Goal: Task Accomplishment & Management: Complete application form

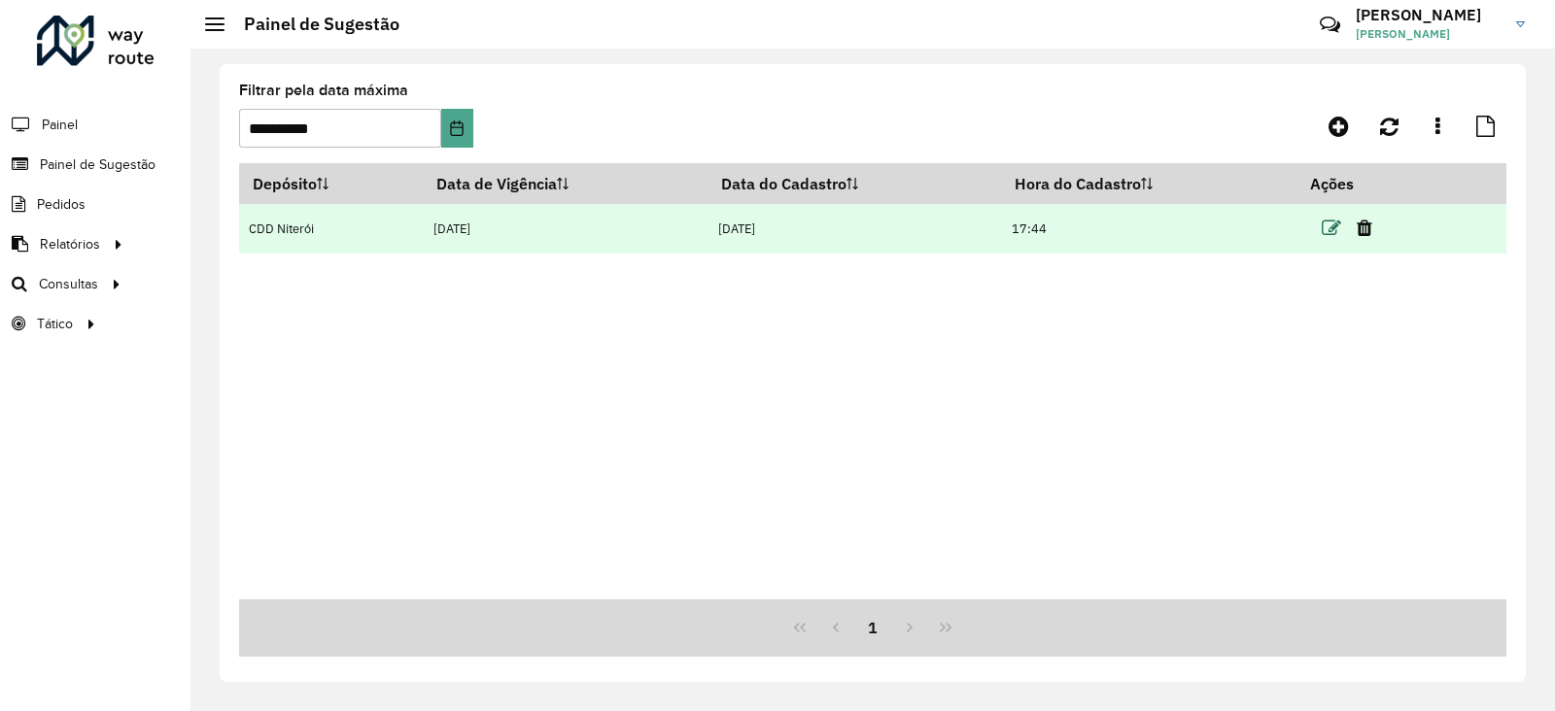
click at [1327, 228] on icon at bounding box center [1331, 228] width 19 height 19
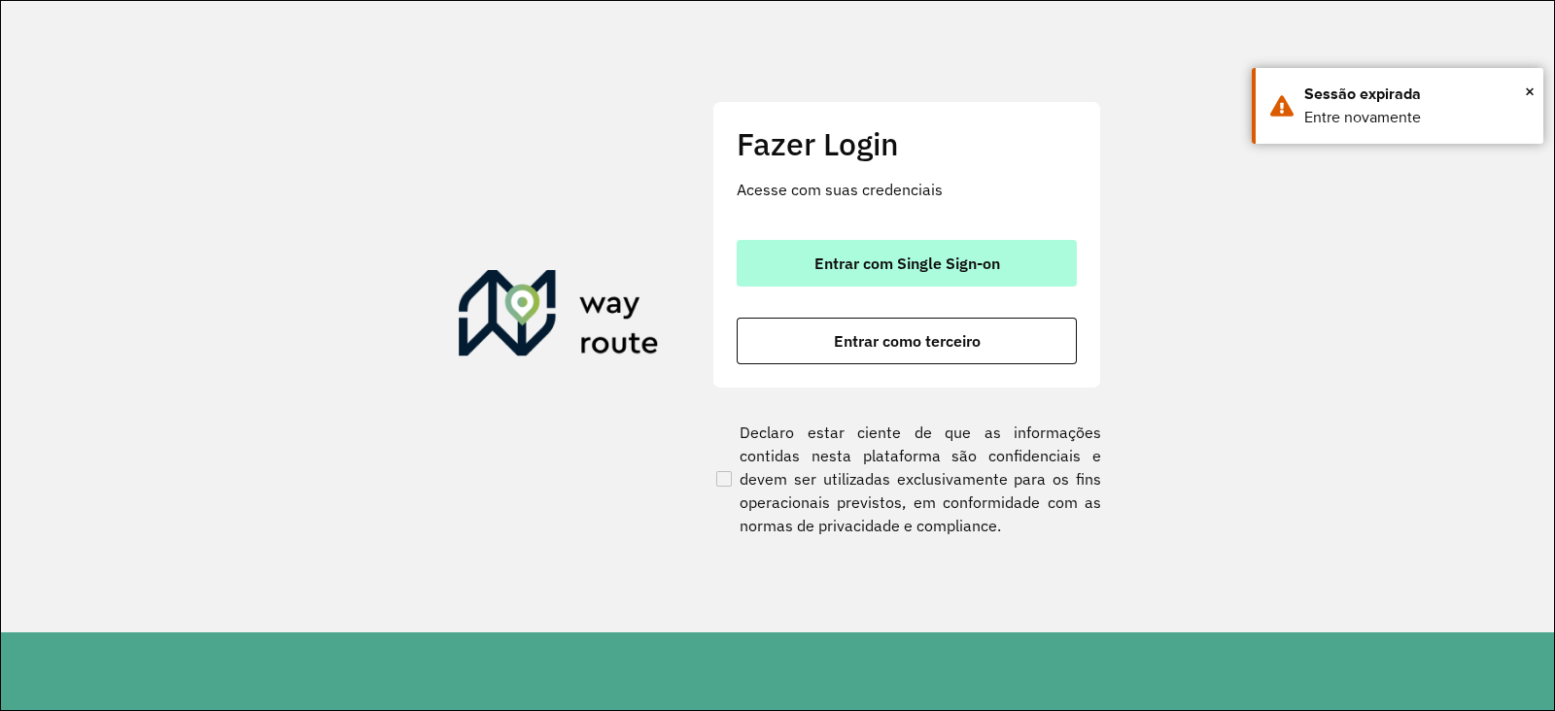
click at [954, 256] on span "Entrar com Single Sign-on" at bounding box center [907, 264] width 186 height 16
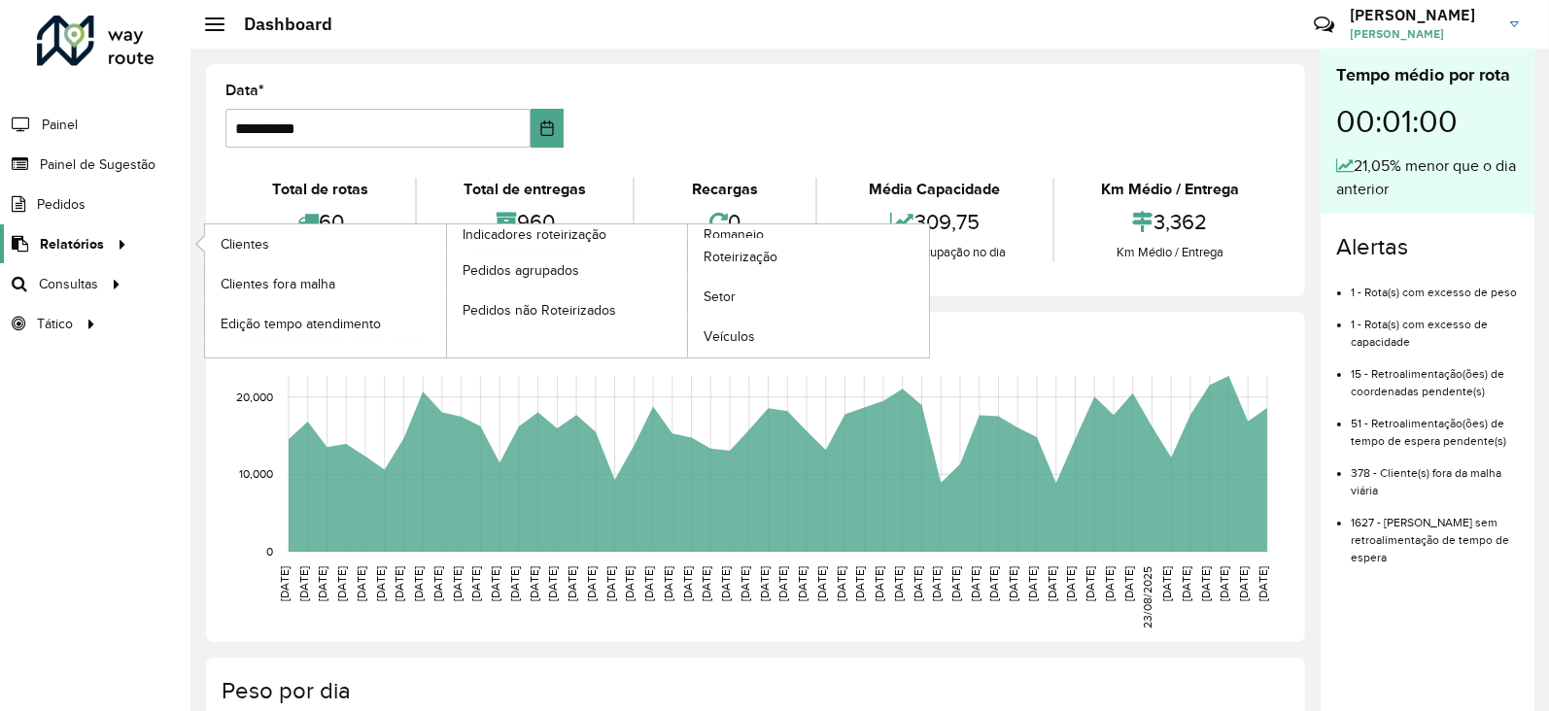
click at [88, 238] on span "Relatórios" at bounding box center [72, 244] width 64 height 20
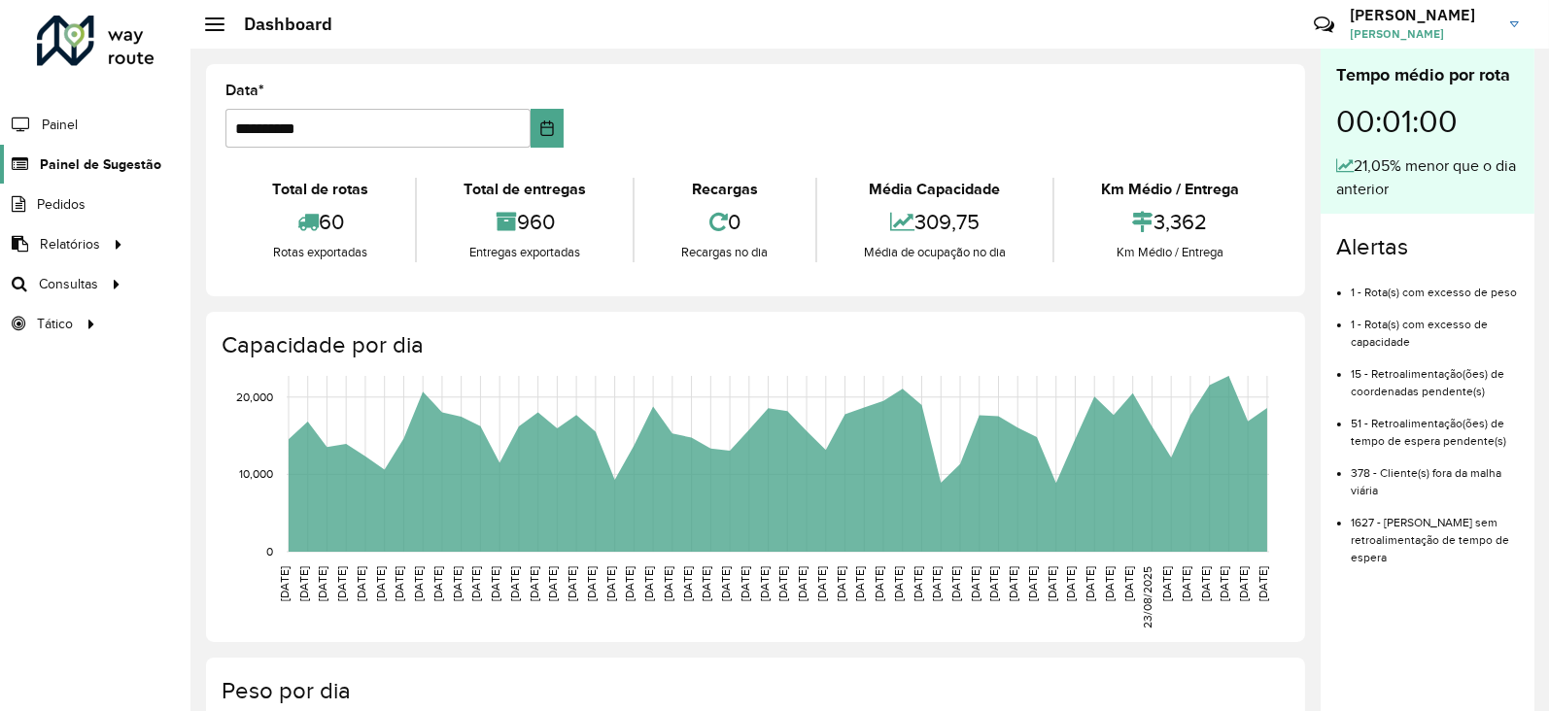
click at [95, 158] on span "Painel de Sugestão" at bounding box center [100, 165] width 121 height 20
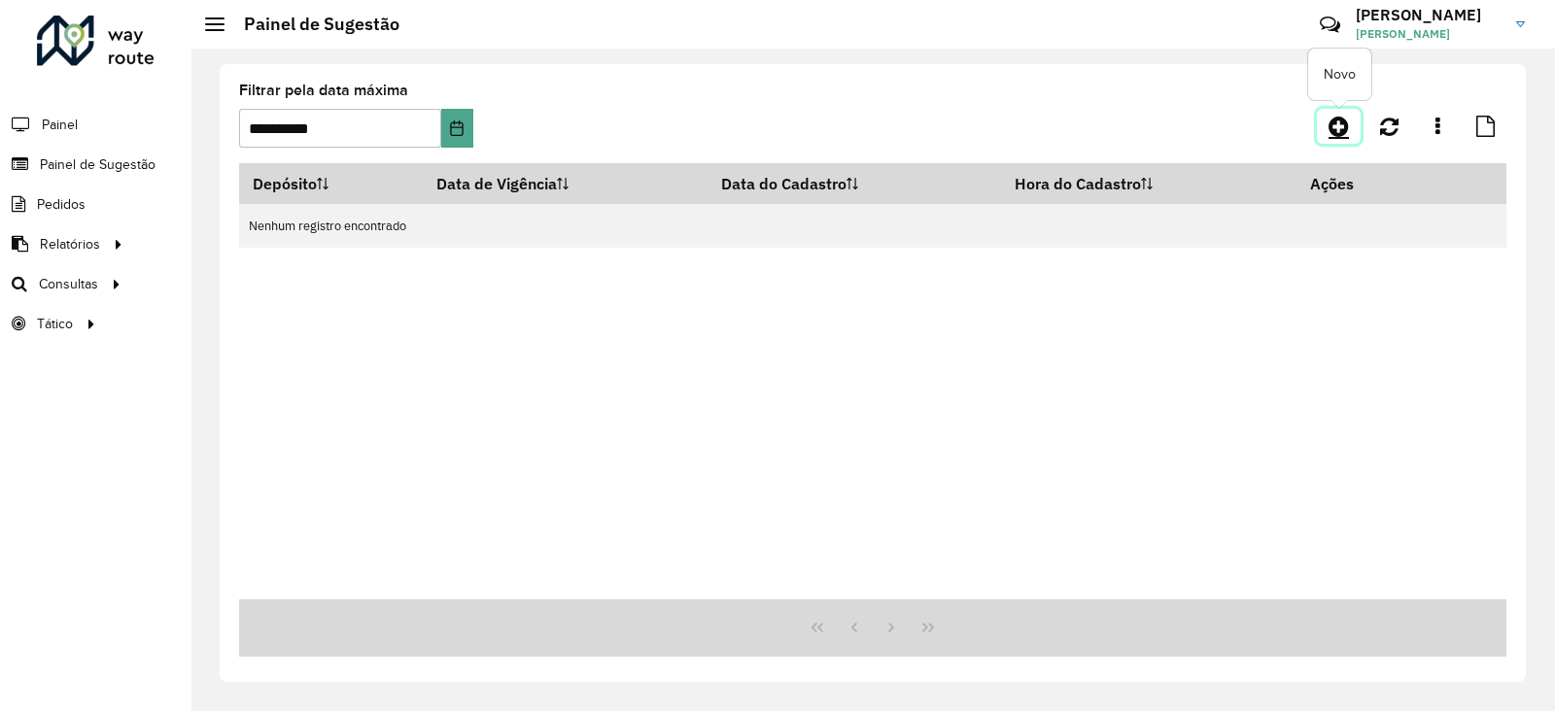
click at [1328, 132] on icon at bounding box center [1338, 126] width 20 height 23
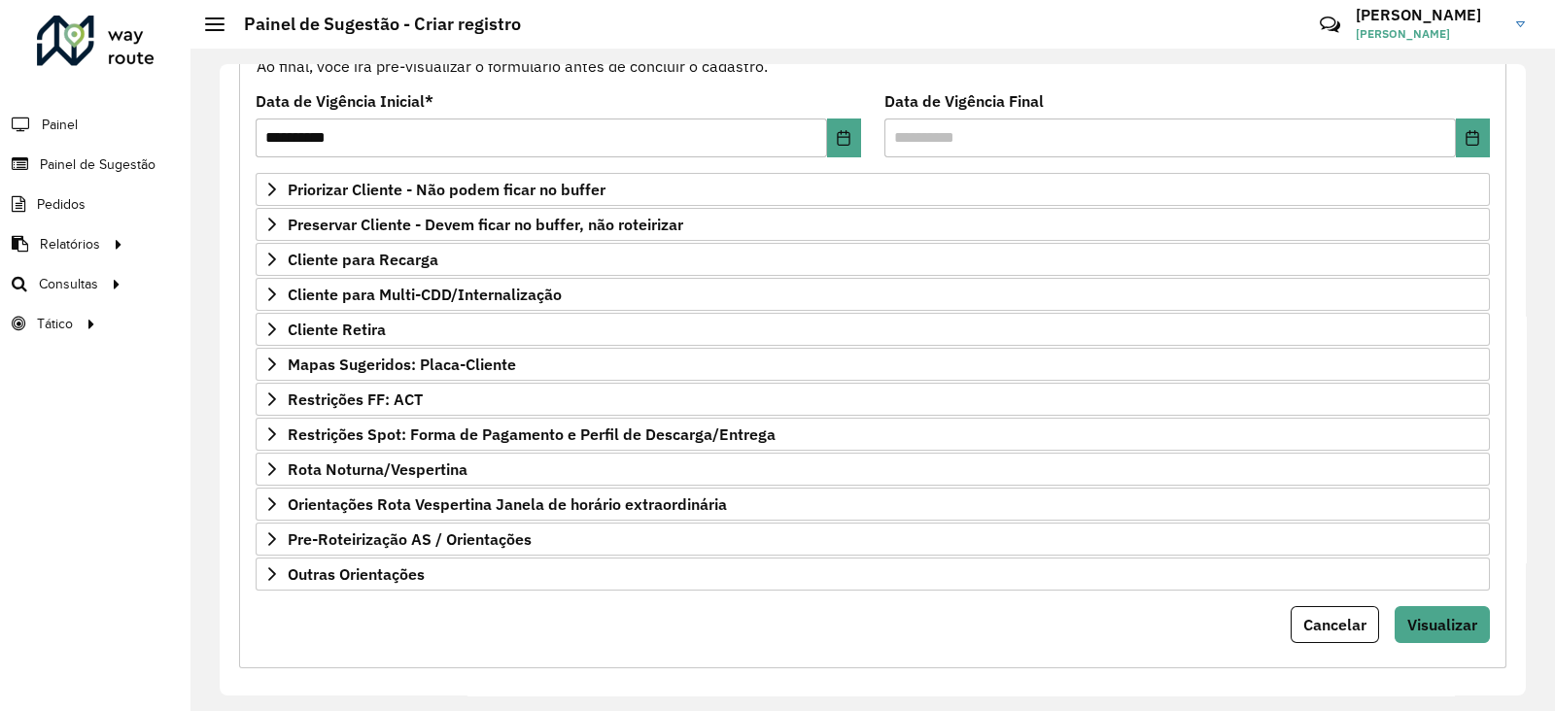
scroll to position [253, 0]
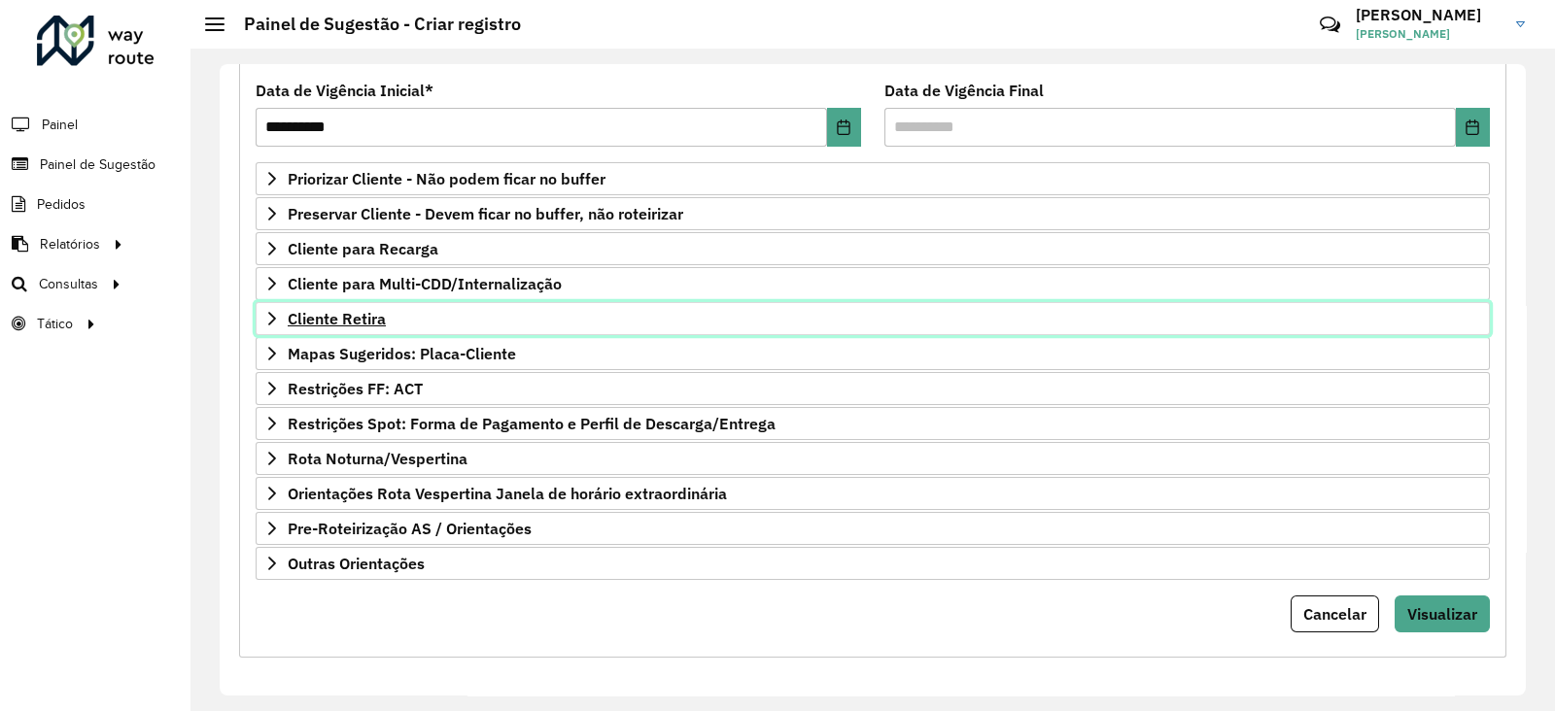
click at [355, 314] on span "Cliente Retira" at bounding box center [337, 319] width 98 height 16
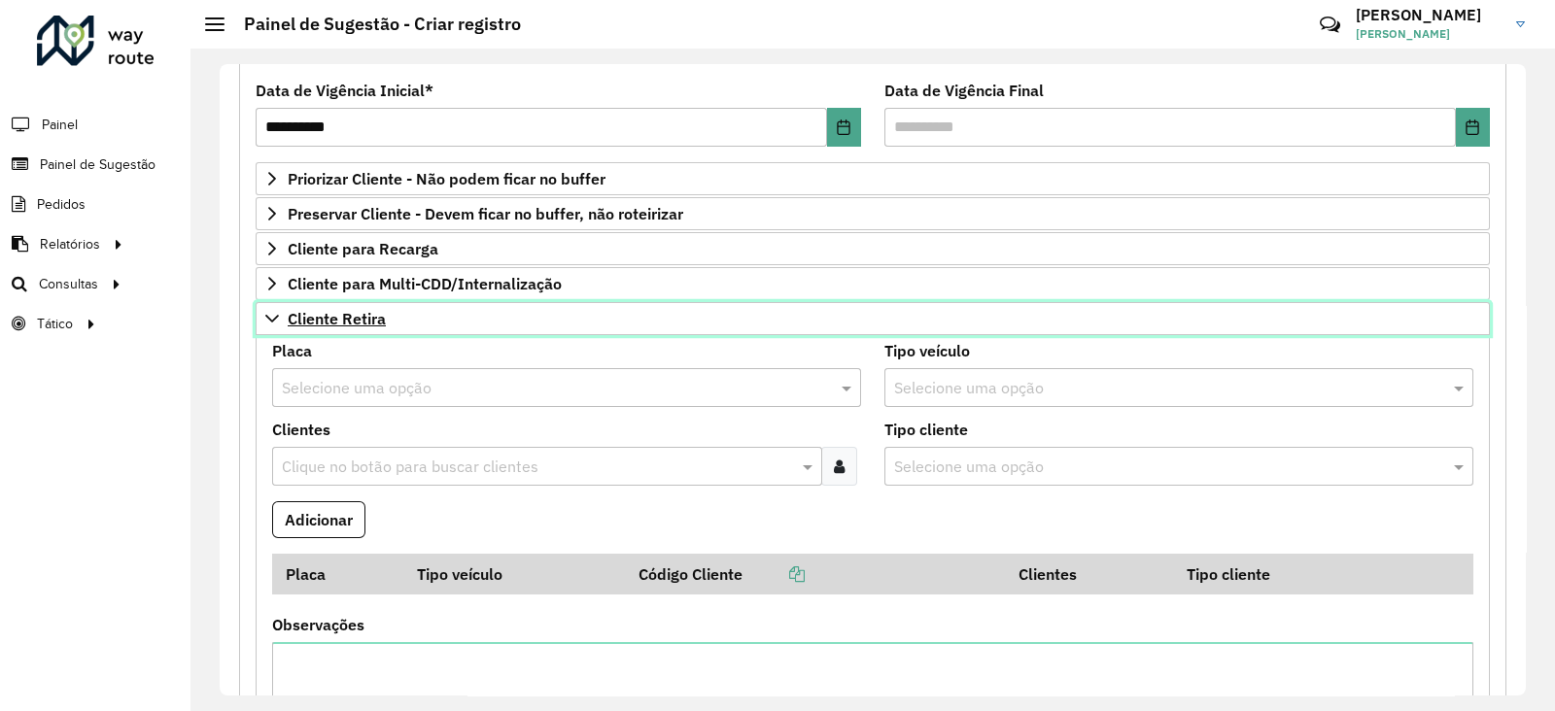
click at [355, 314] on span "Cliente Retira" at bounding box center [337, 319] width 98 height 16
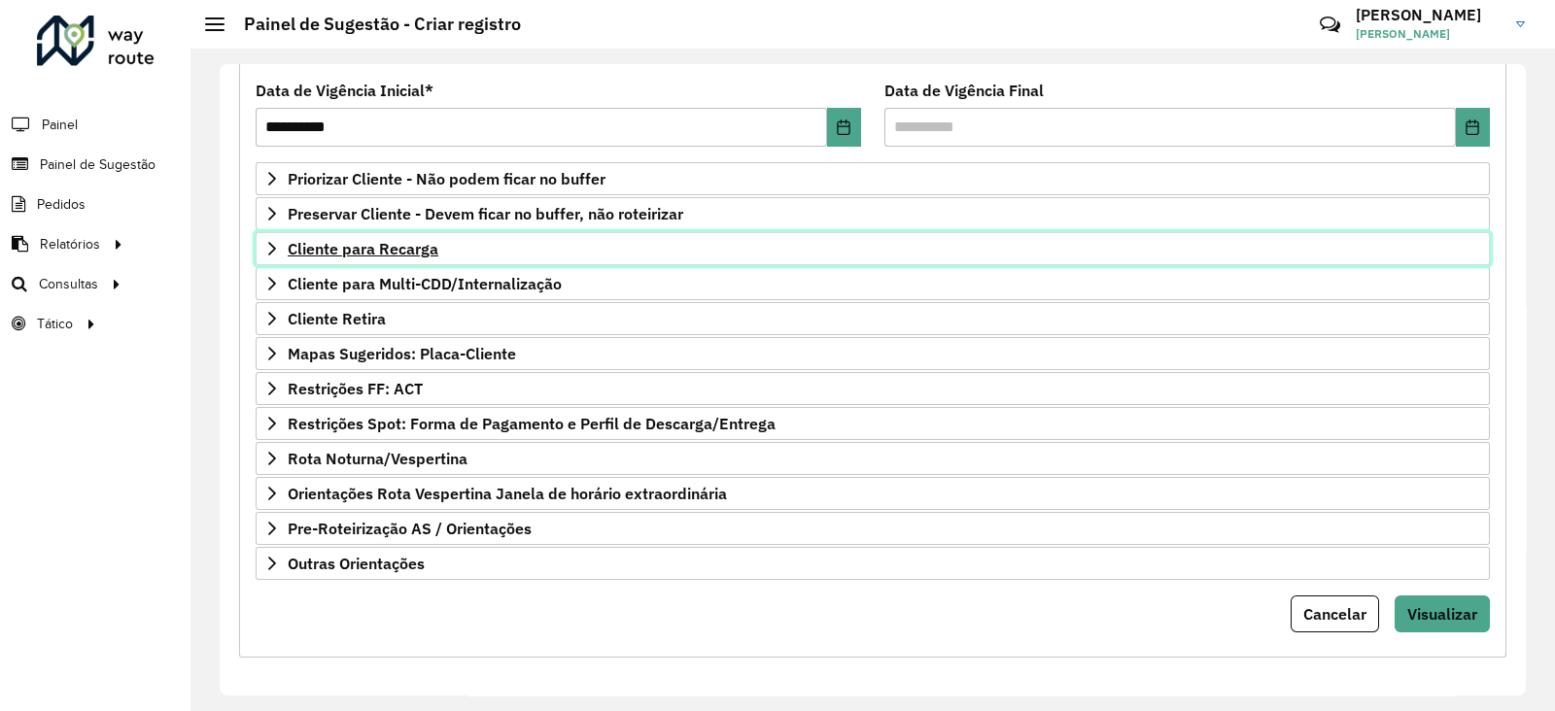
click at [366, 256] on span "Cliente para Recarga" at bounding box center [363, 249] width 151 height 16
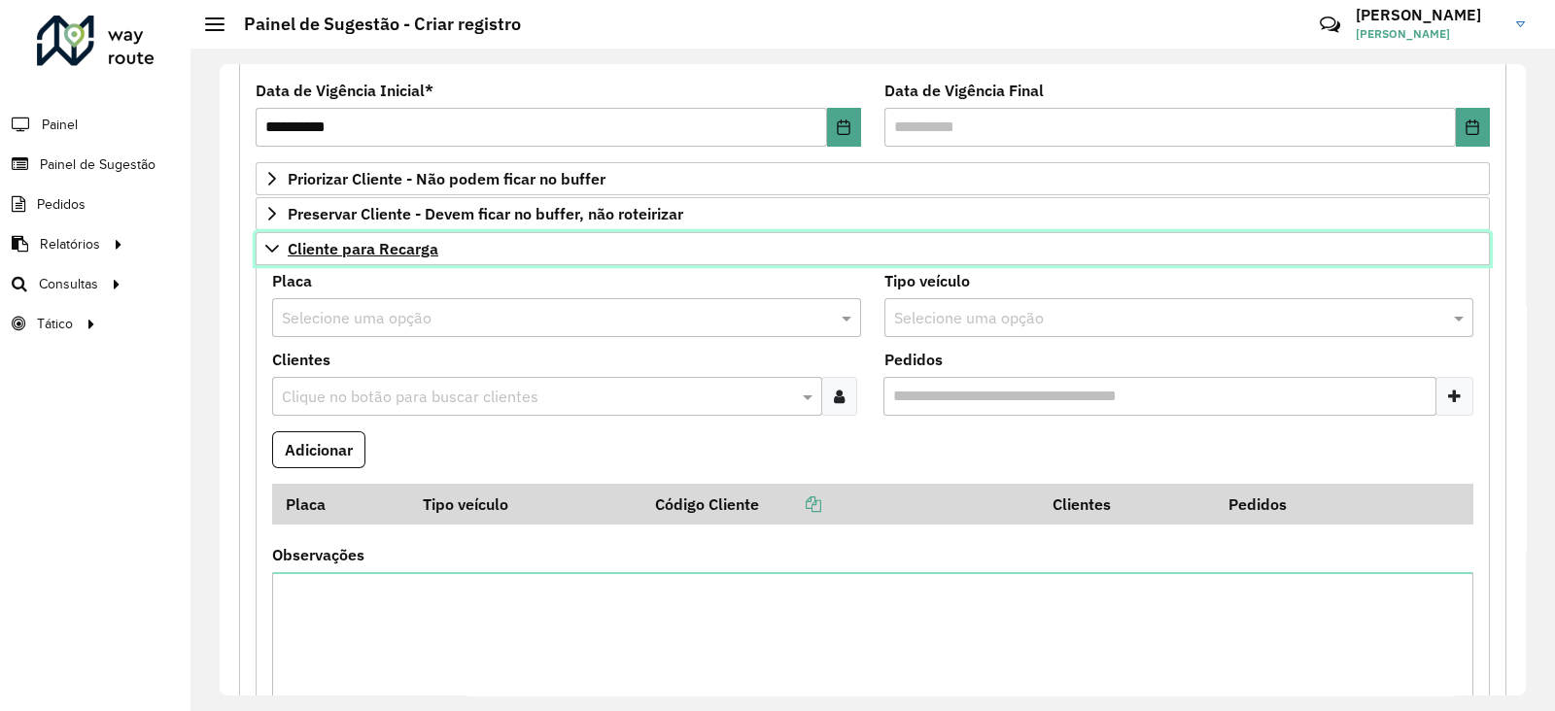
click at [366, 256] on span "Cliente para Recarga" at bounding box center [363, 249] width 151 height 16
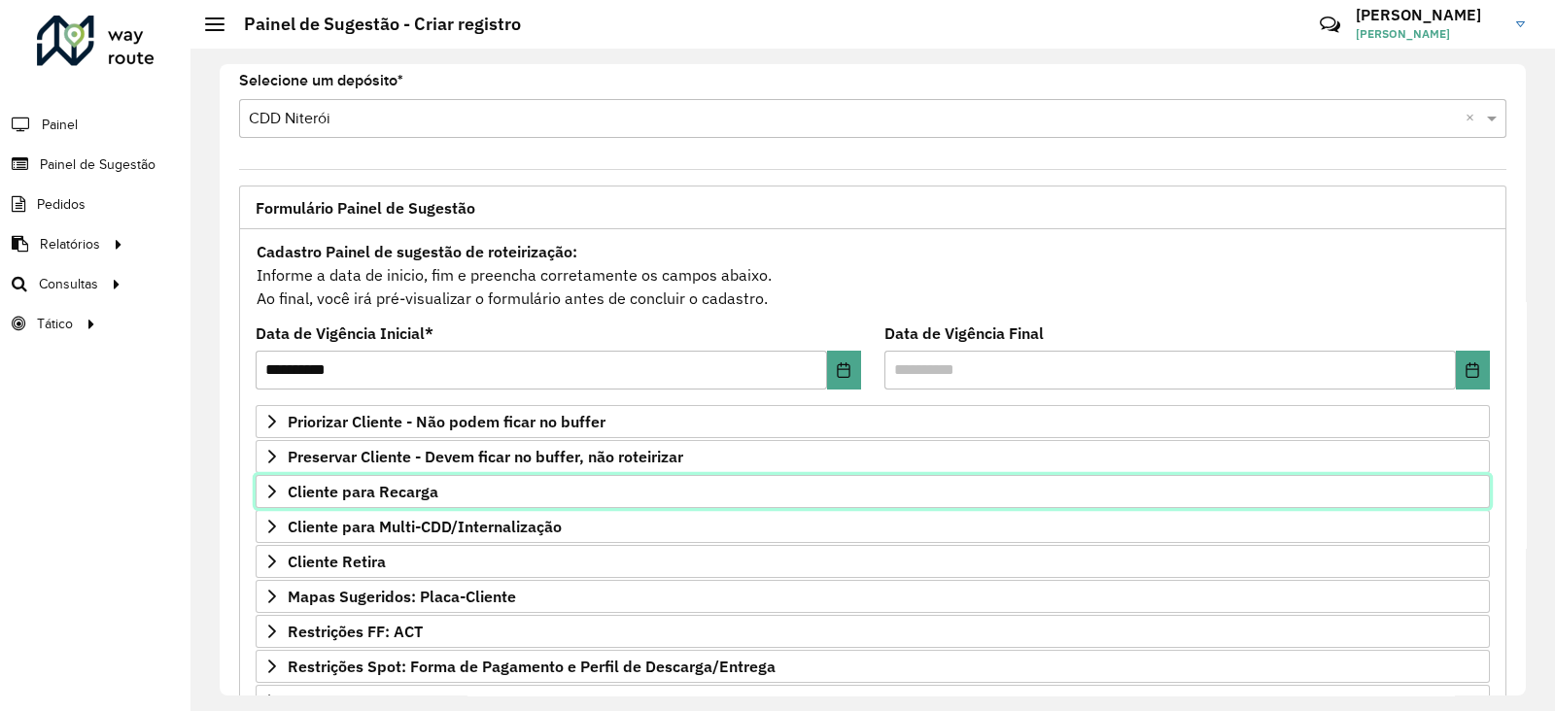
scroll to position [0, 0]
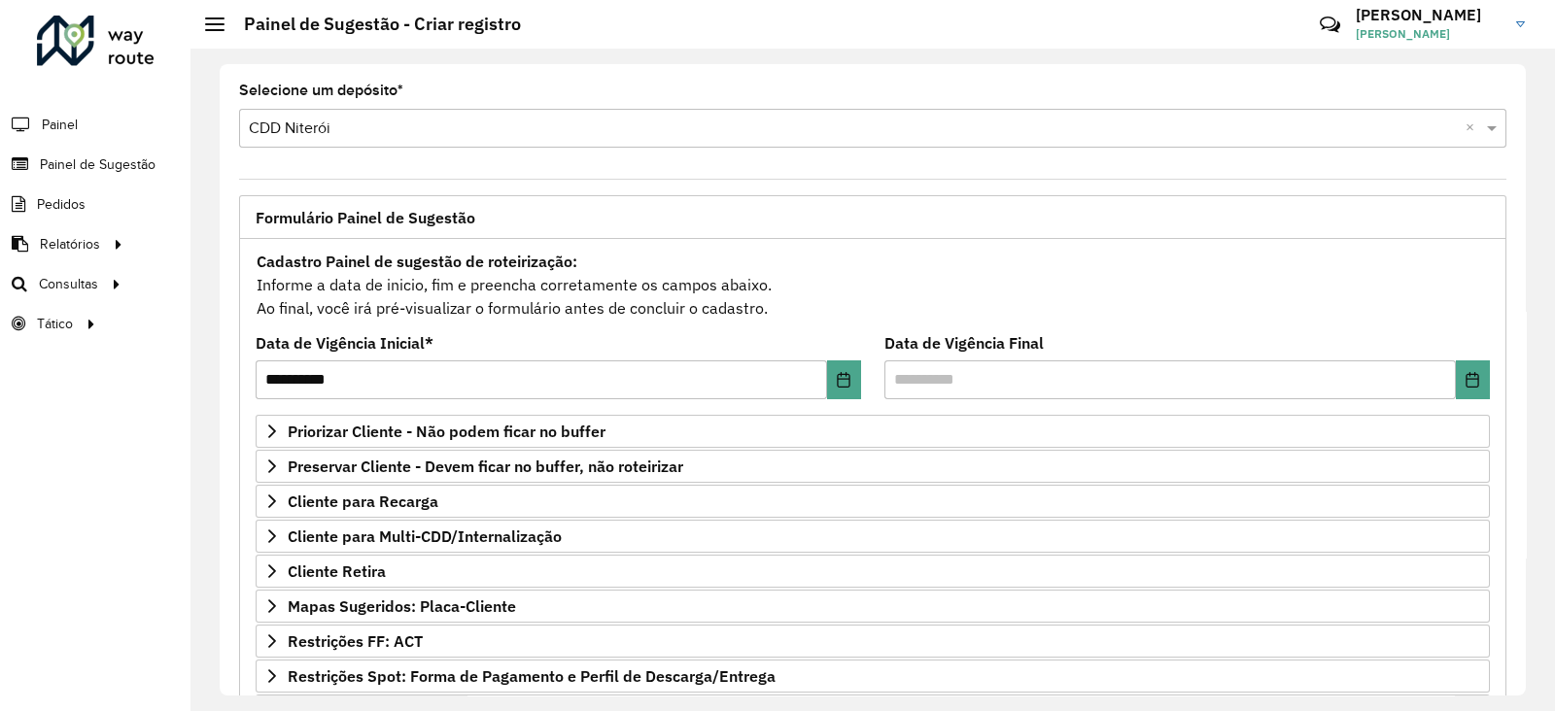
click at [557, 118] on input "text" at bounding box center [853, 129] width 1209 height 23
click at [836, 379] on icon "Choose Date" at bounding box center [844, 380] width 16 height 16
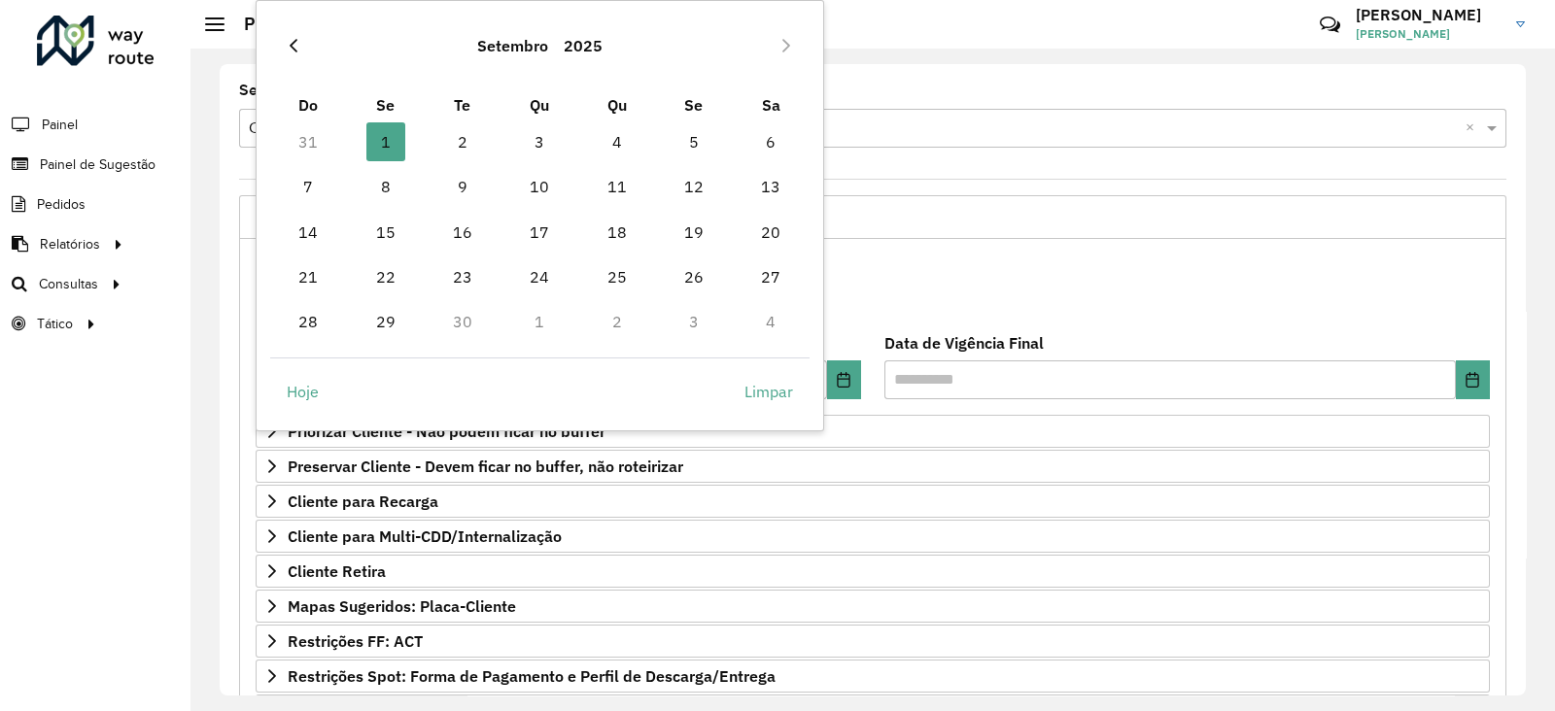
click at [290, 33] on button "Previous Month" at bounding box center [293, 45] width 31 height 31
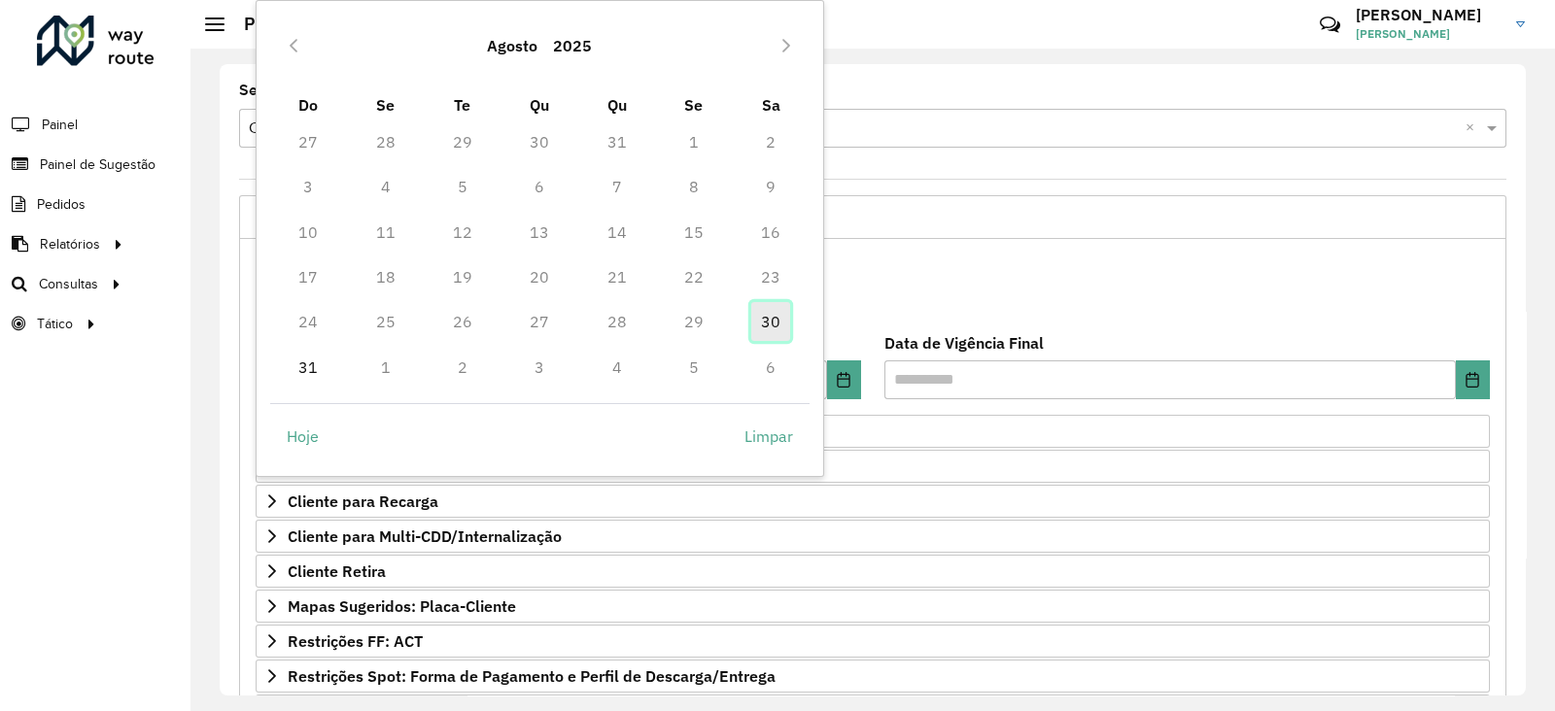
click at [779, 318] on span "30" at bounding box center [770, 321] width 39 height 39
type input "**********"
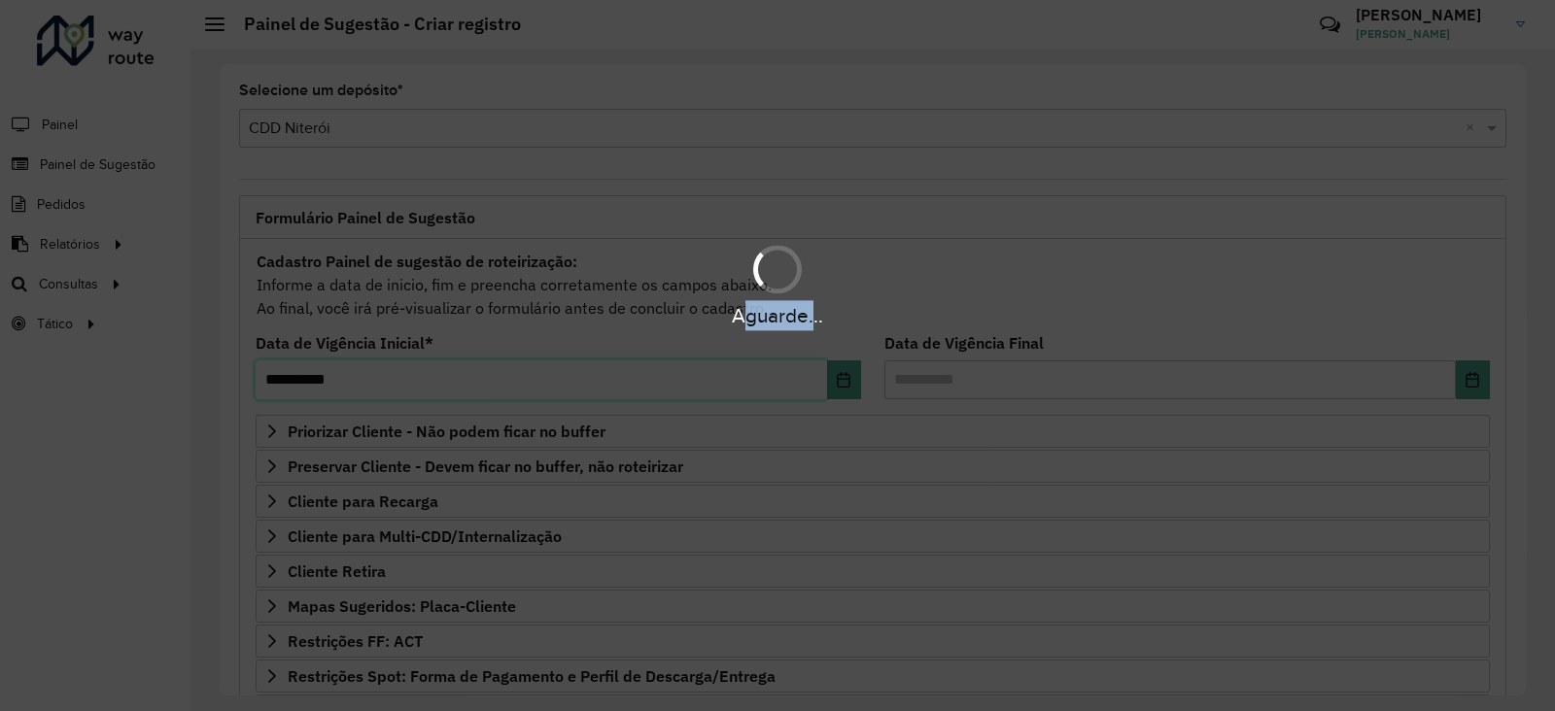
click at [779, 318] on div "Aguarde..." at bounding box center [777, 315] width 1555 height 30
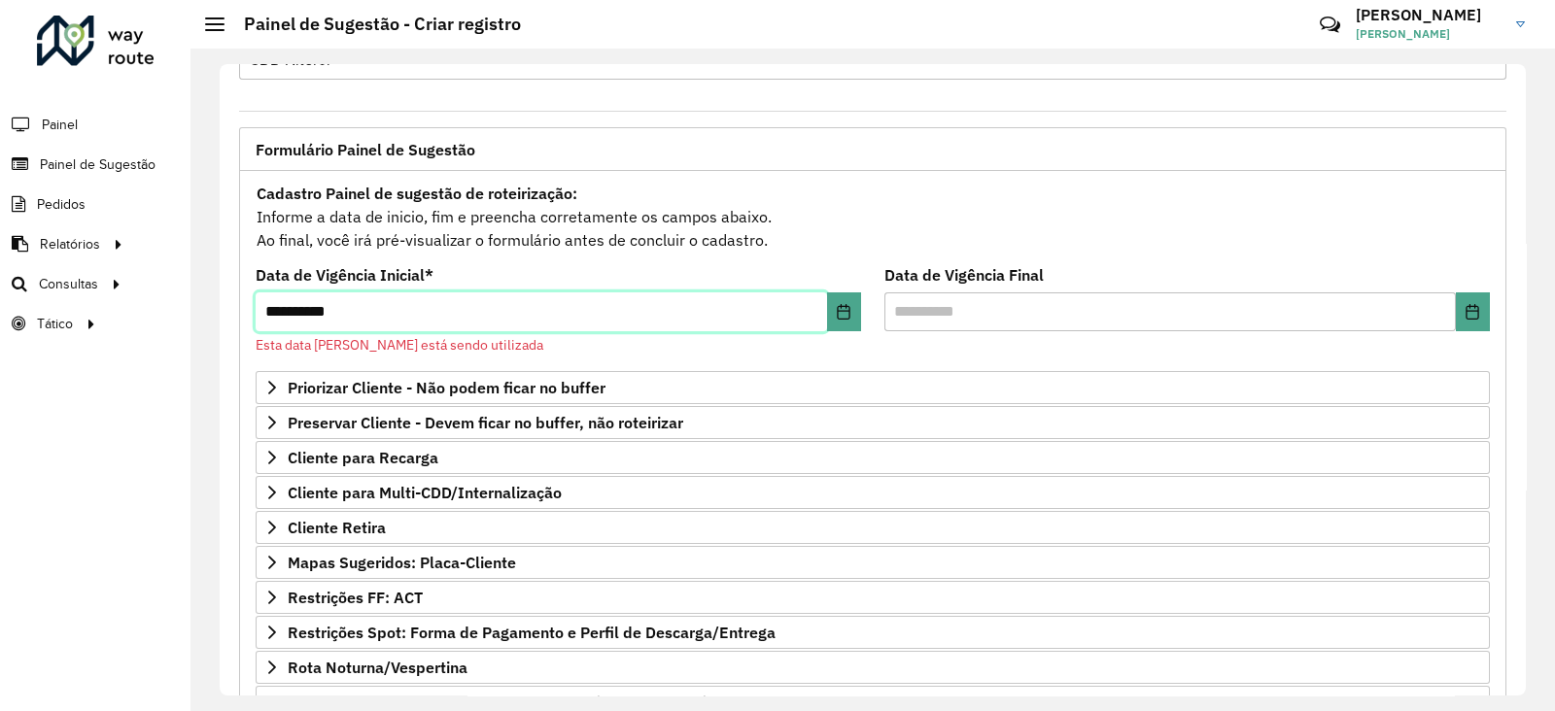
scroll to position [120, 0]
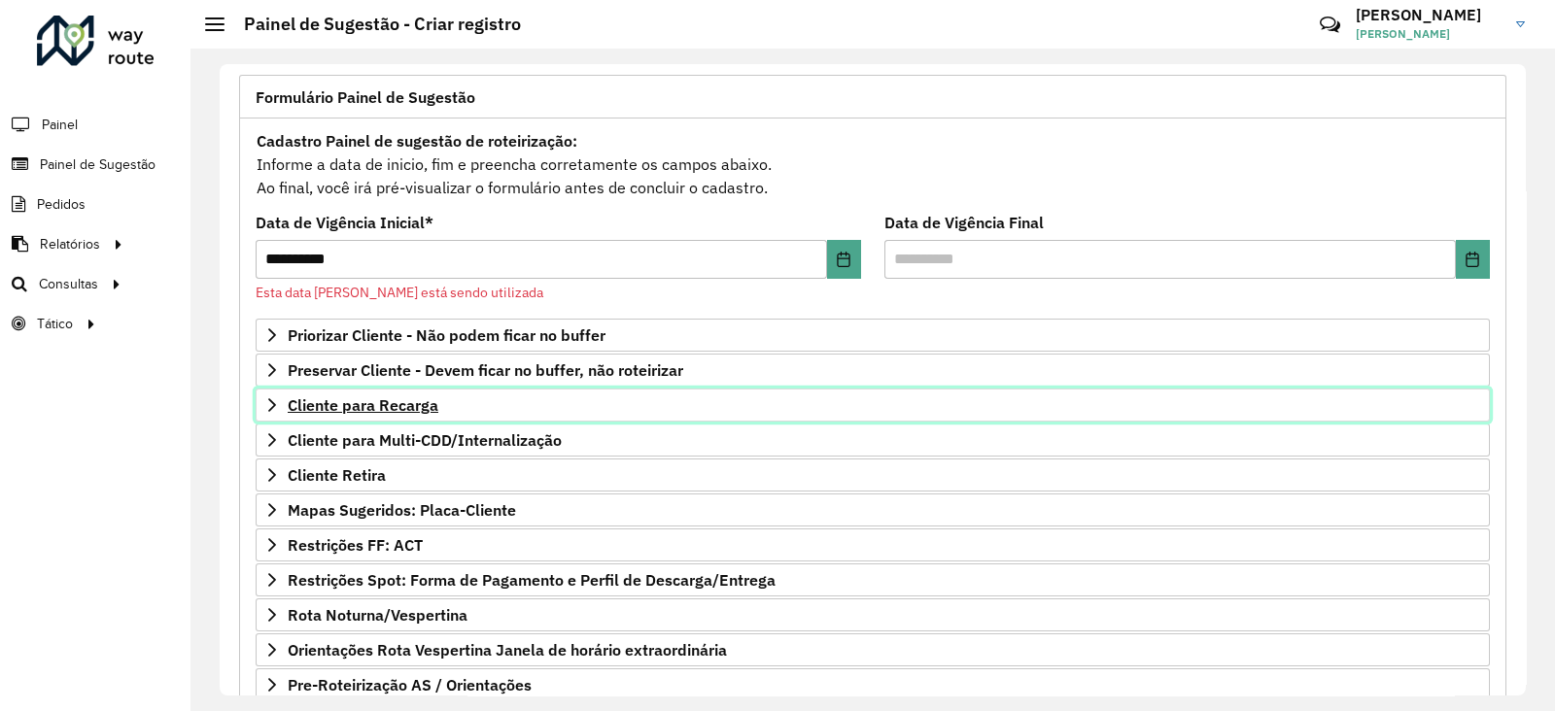
click at [398, 403] on span "Cliente para Recarga" at bounding box center [363, 405] width 151 height 16
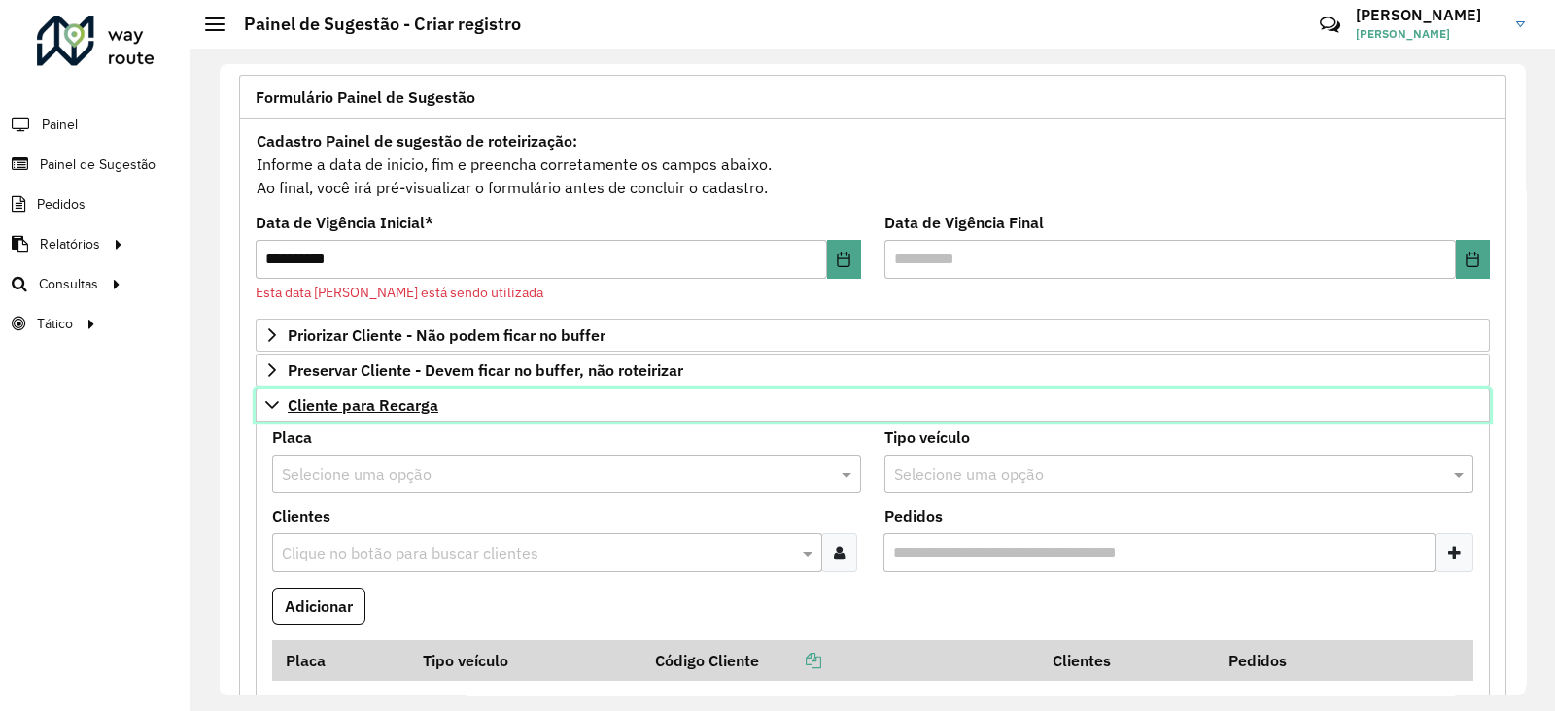
click at [398, 403] on span "Cliente para Recarga" at bounding box center [363, 405] width 151 height 16
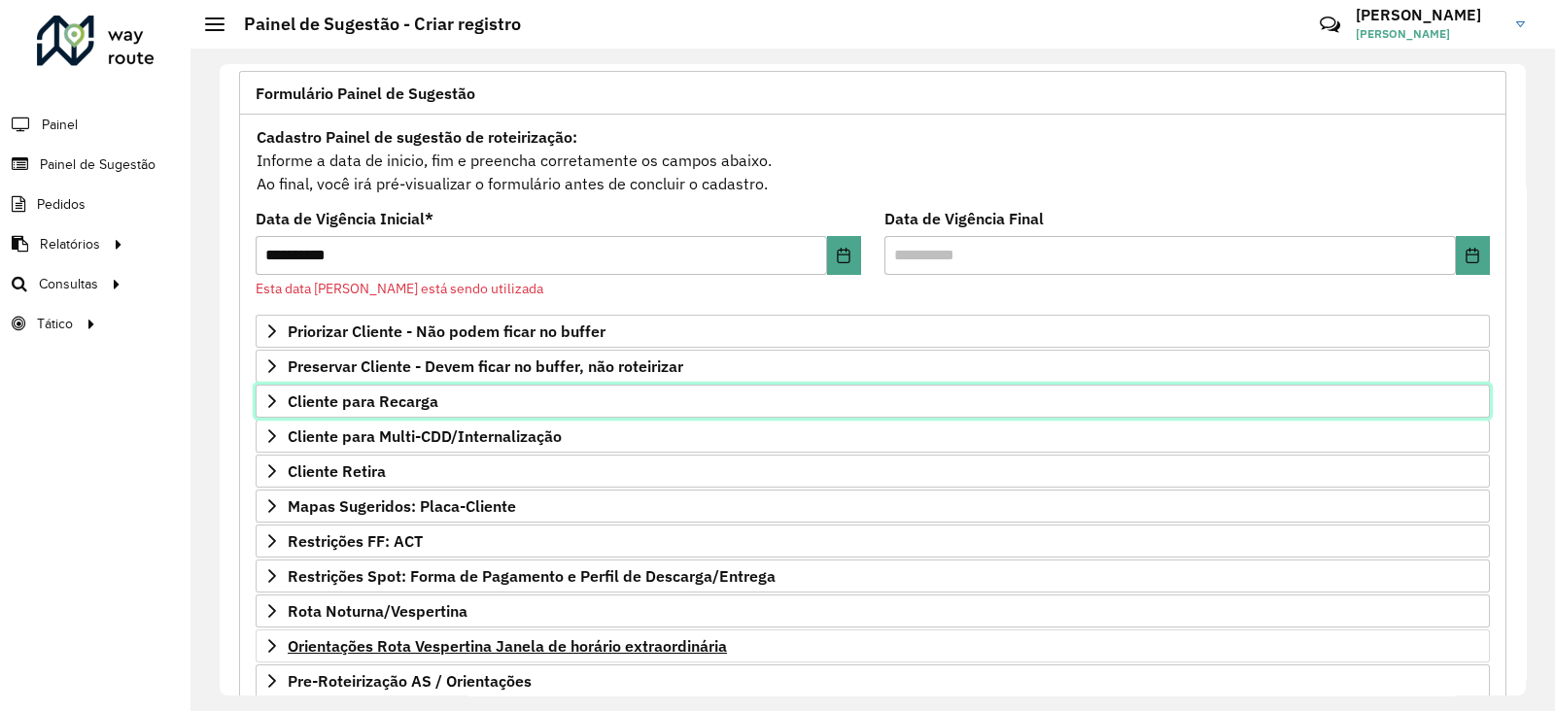
scroll to position [277, 0]
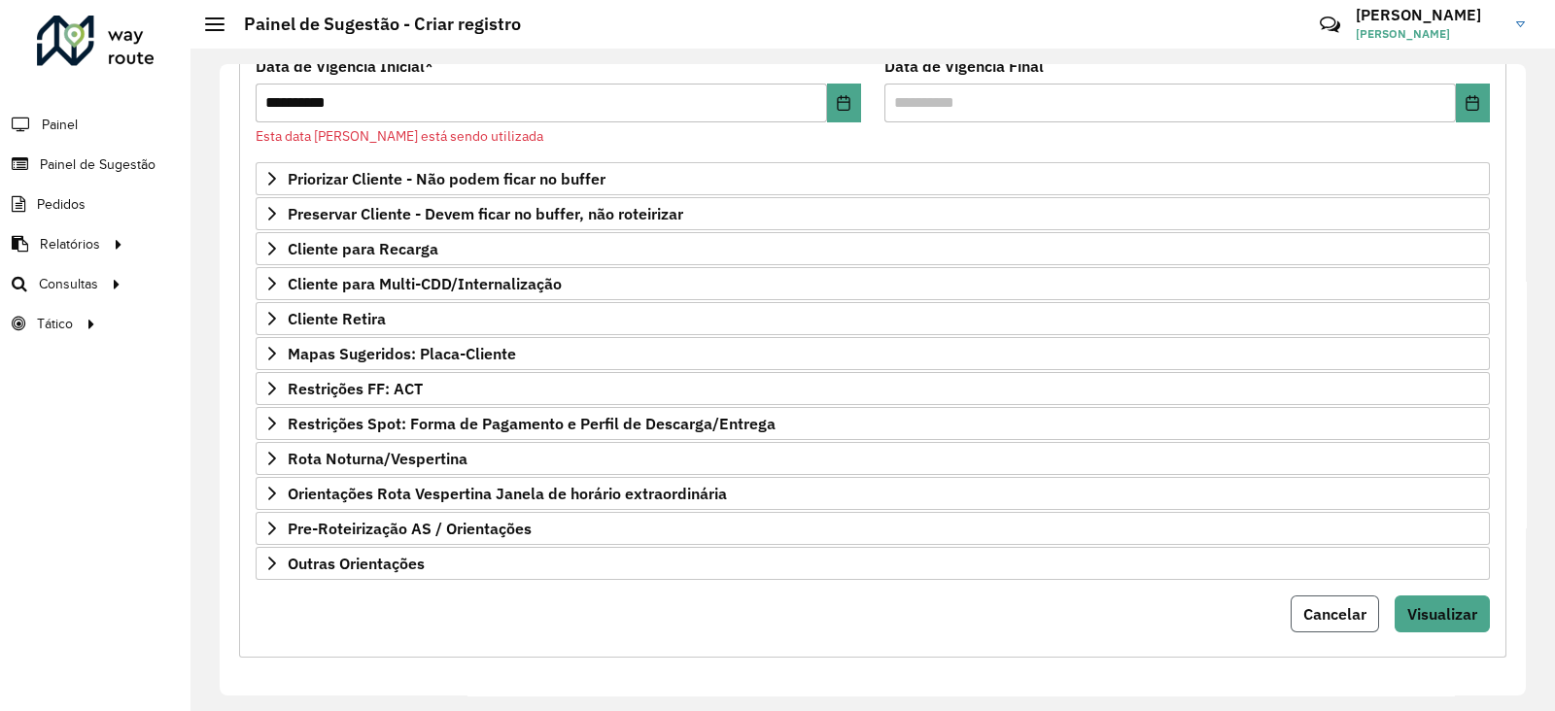
click at [1323, 610] on span "Cancelar" at bounding box center [1334, 613] width 63 height 19
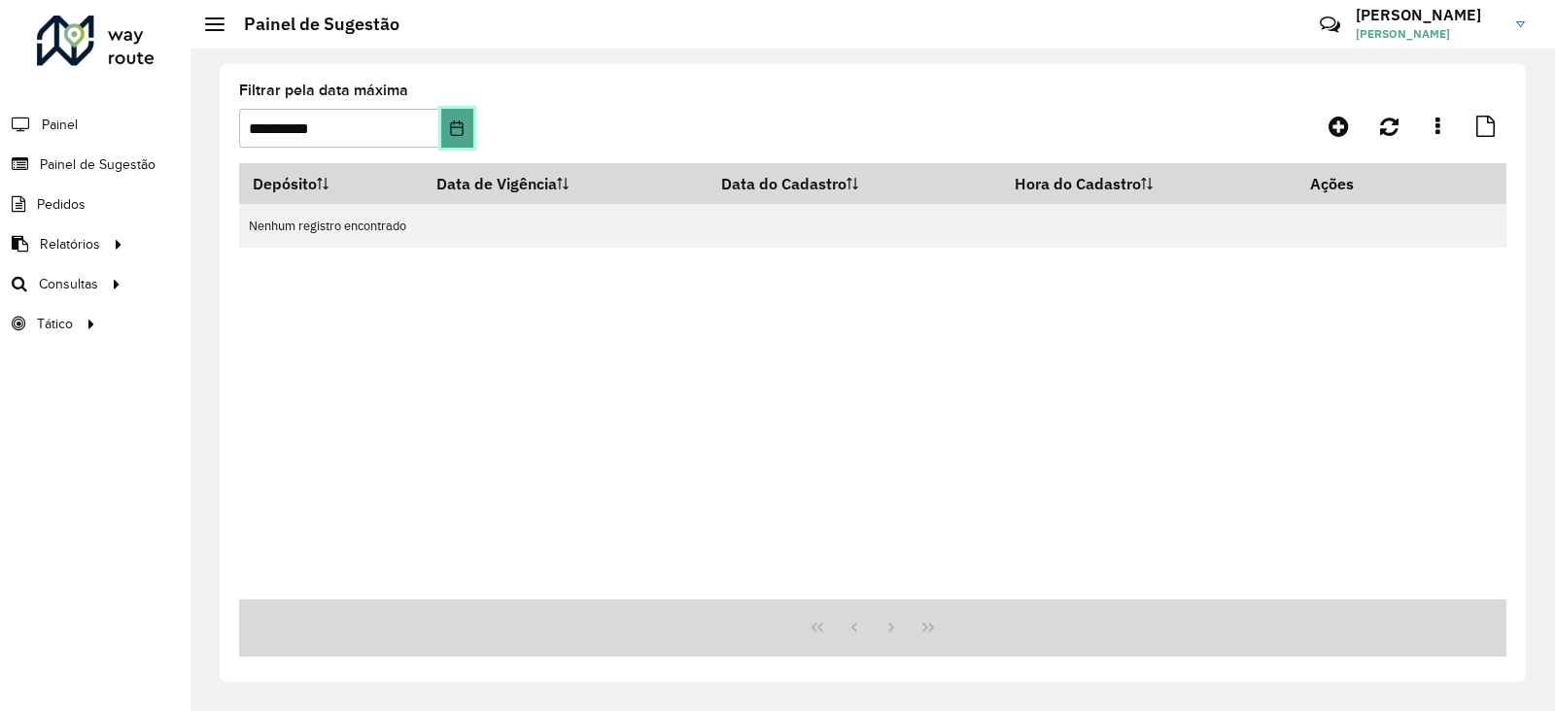
click at [449, 143] on button "Choose Date" at bounding box center [456, 128] width 31 height 39
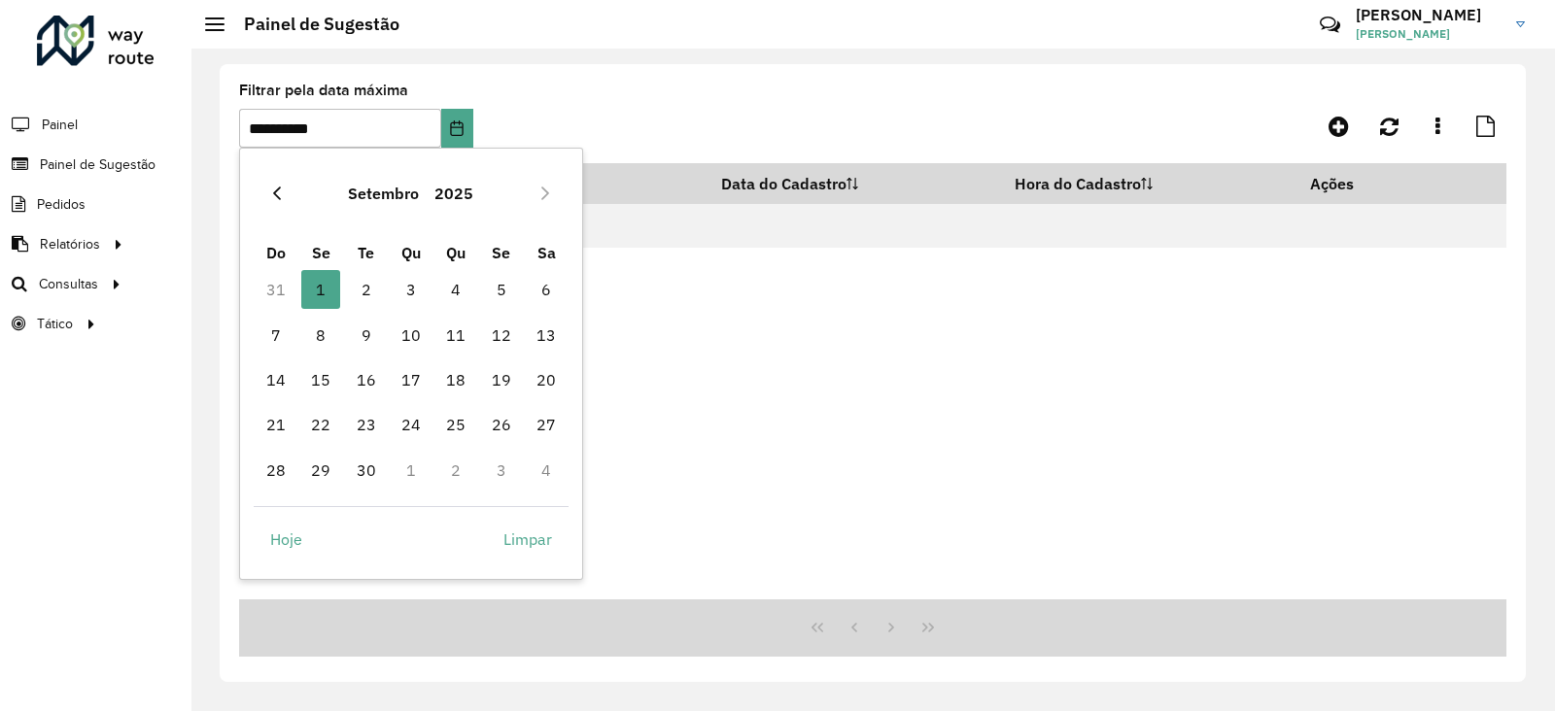
click at [281, 187] on icon "Previous Month" at bounding box center [277, 194] width 16 height 16
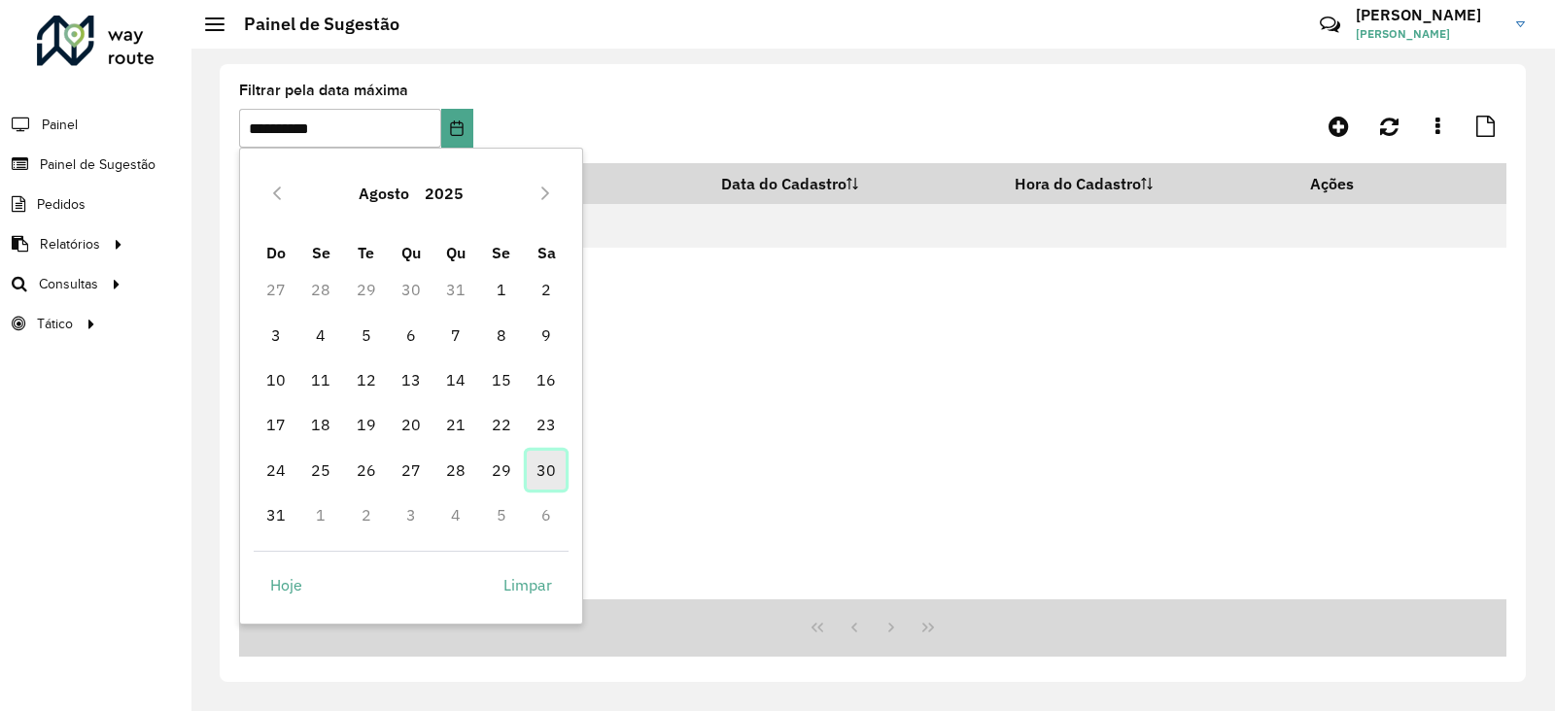
click at [551, 463] on span "30" at bounding box center [546, 470] width 39 height 39
type input "**********"
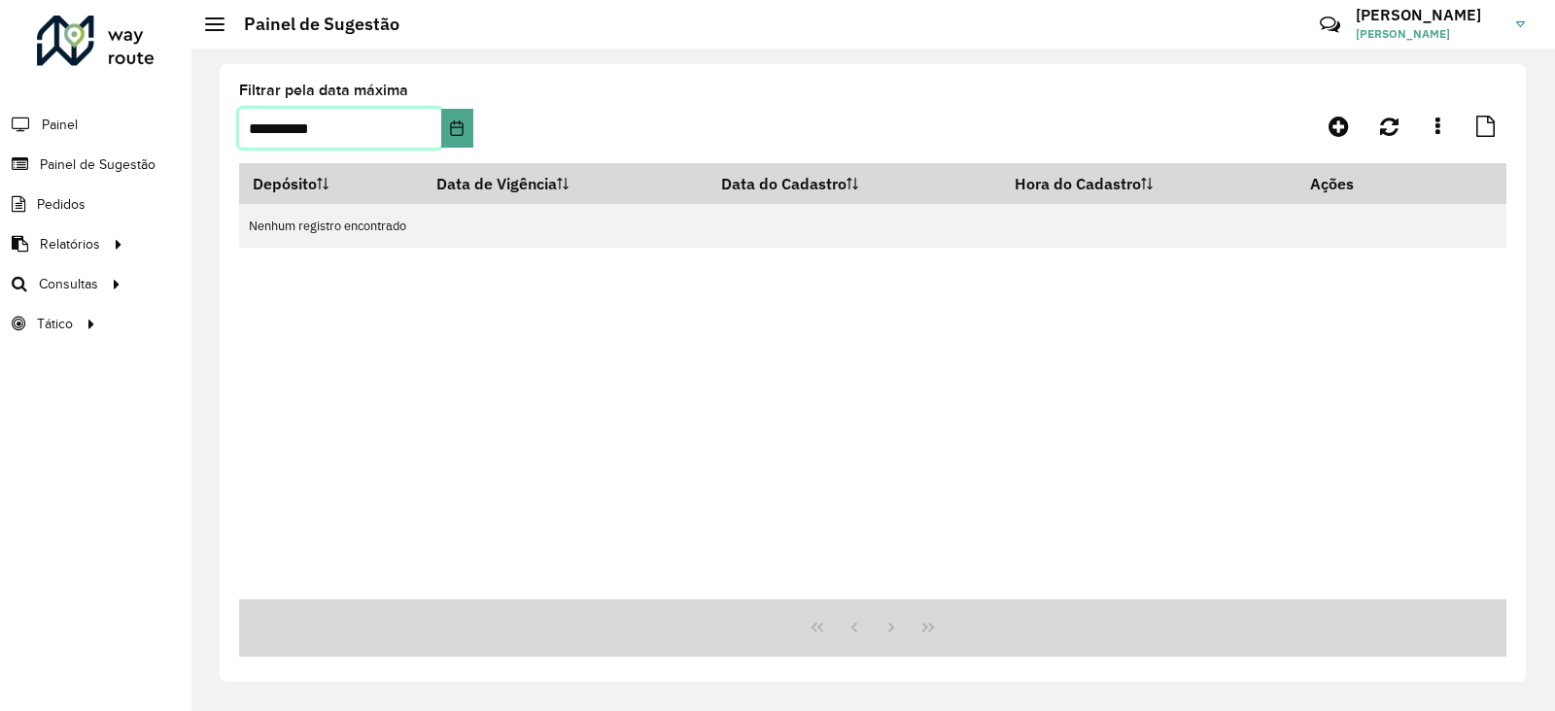
click at [551, 463] on span "30" at bounding box center [546, 470] width 39 height 39
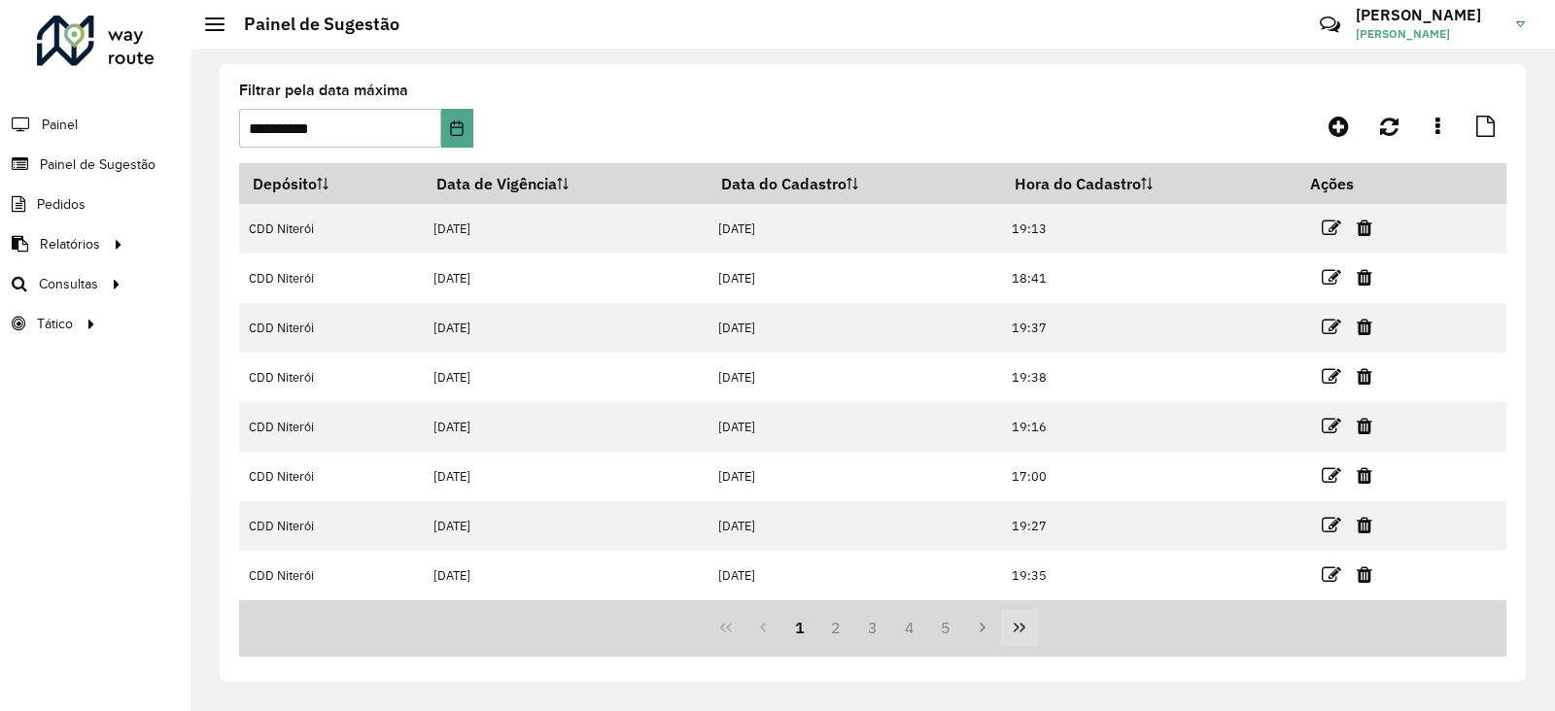
click at [1020, 630] on icon "Last Page" at bounding box center [1020, 628] width 12 height 10
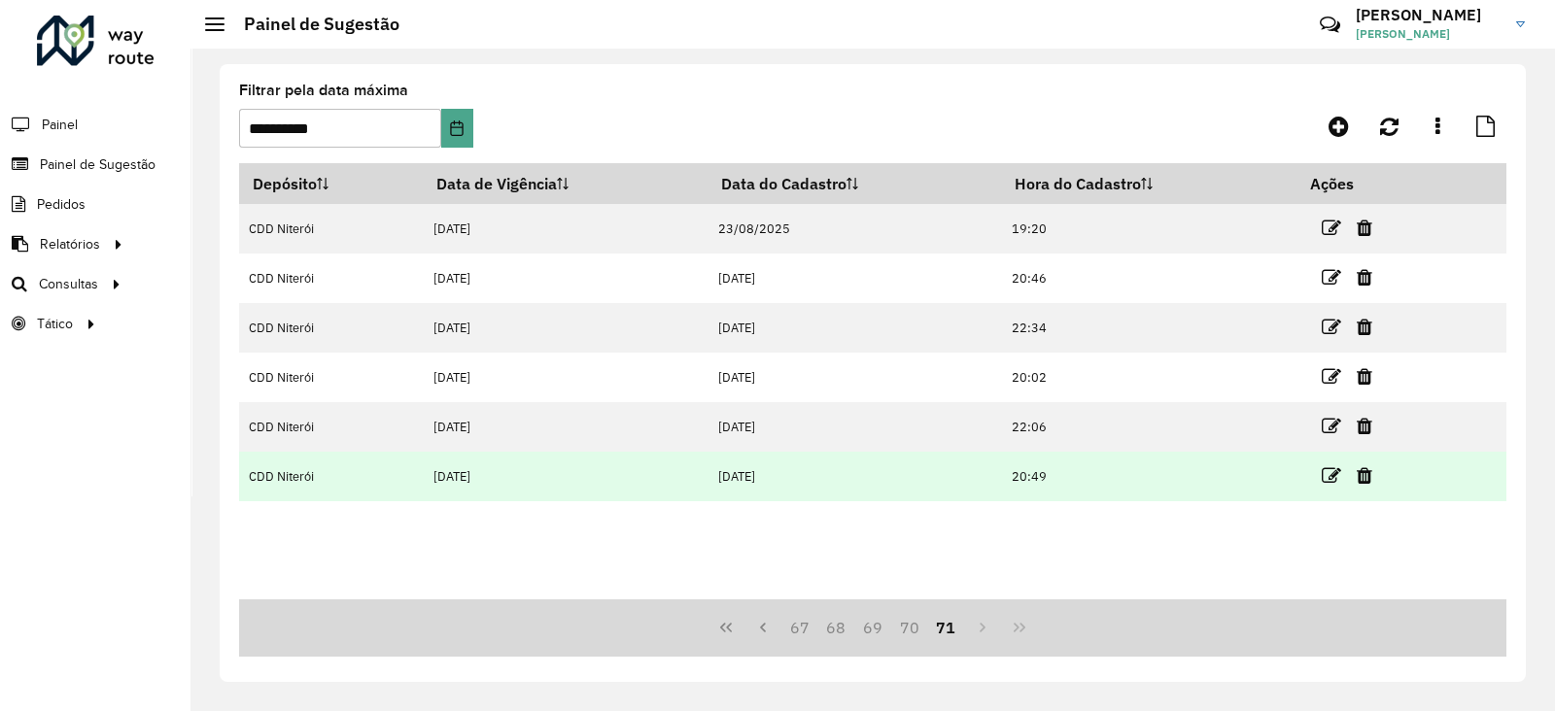
click at [469, 466] on td "[DATE]" at bounding box center [565, 477] width 285 height 50
click at [1341, 478] on icon at bounding box center [1331, 475] width 19 height 19
